Goal: Task Accomplishment & Management: Manage account settings

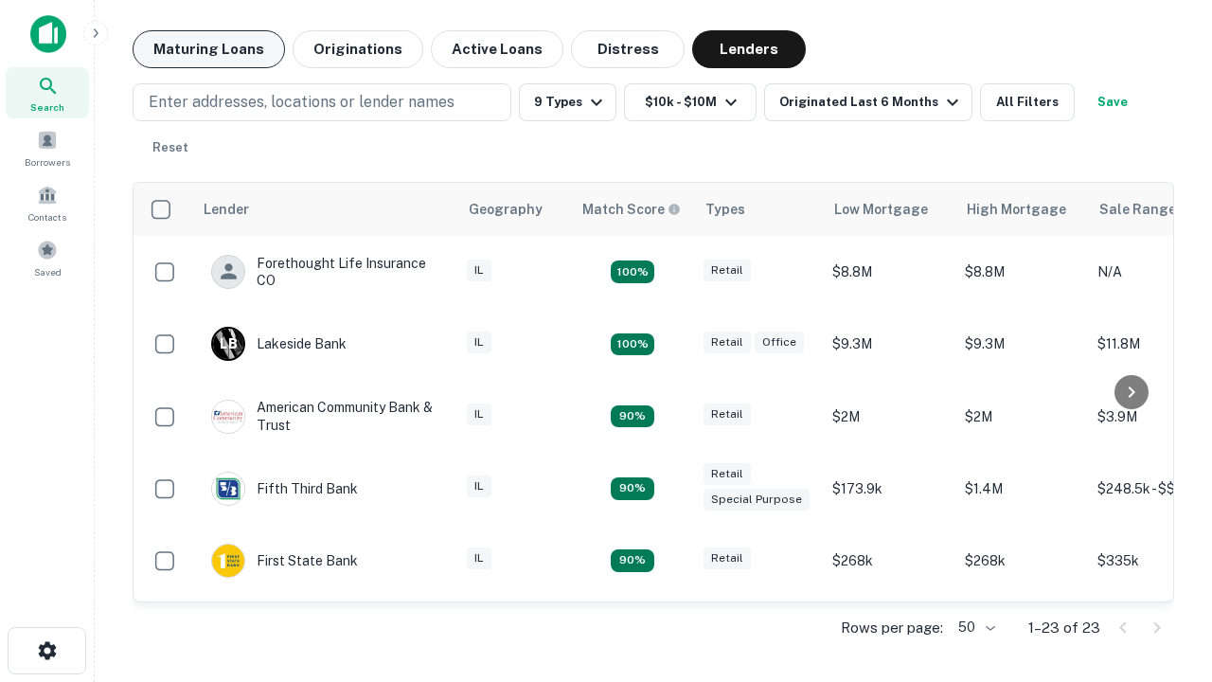
click at [208, 49] on button "Maturing Loans" at bounding box center [209, 49] width 152 height 38
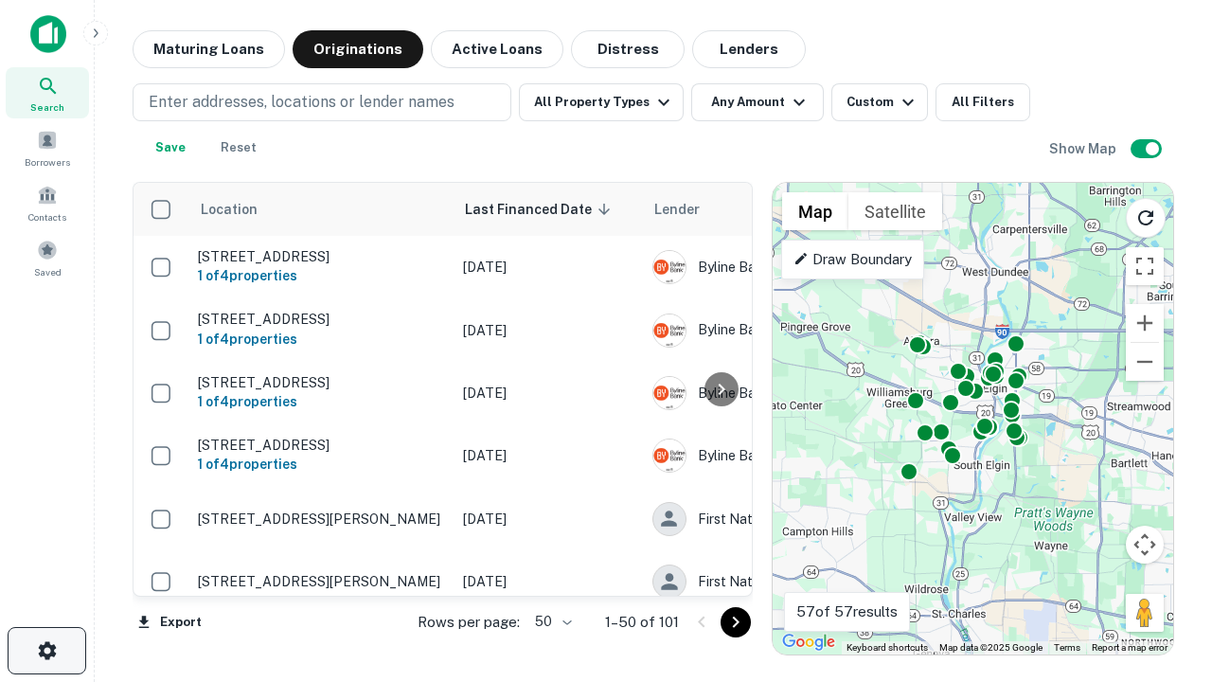
click at [46, 651] on icon "button" at bounding box center [47, 650] width 23 height 23
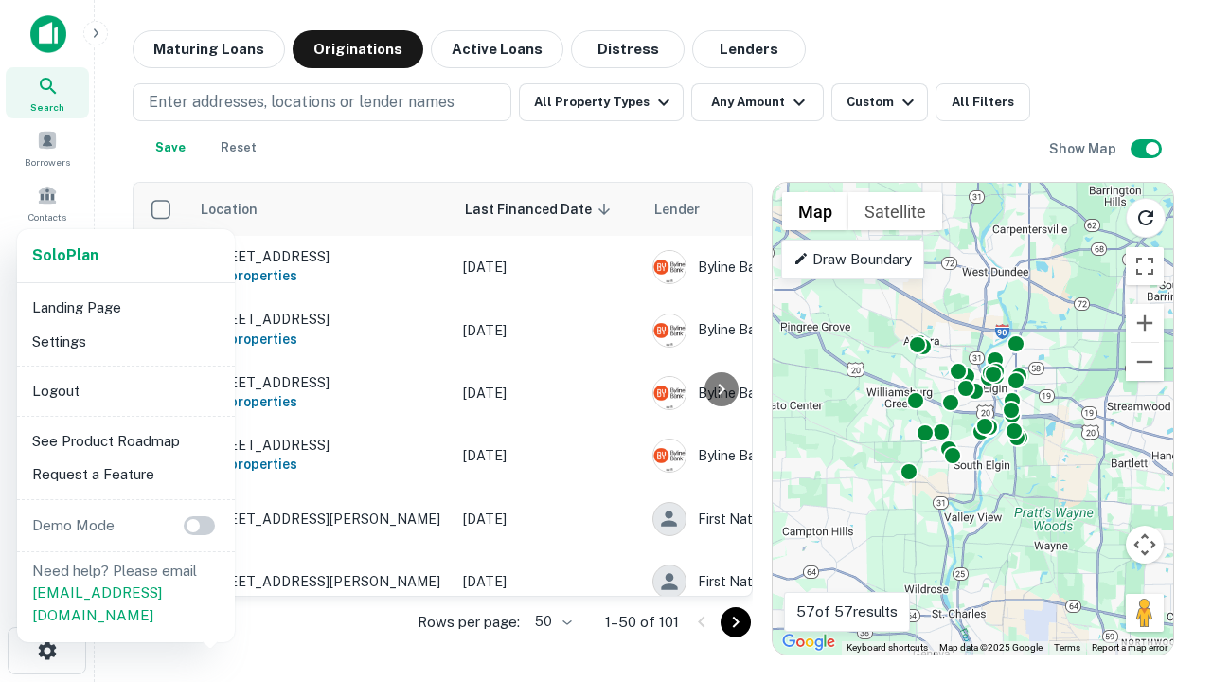
click at [125, 390] on li "Logout" at bounding box center [126, 391] width 203 height 34
